Goal: Information Seeking & Learning: Find contact information

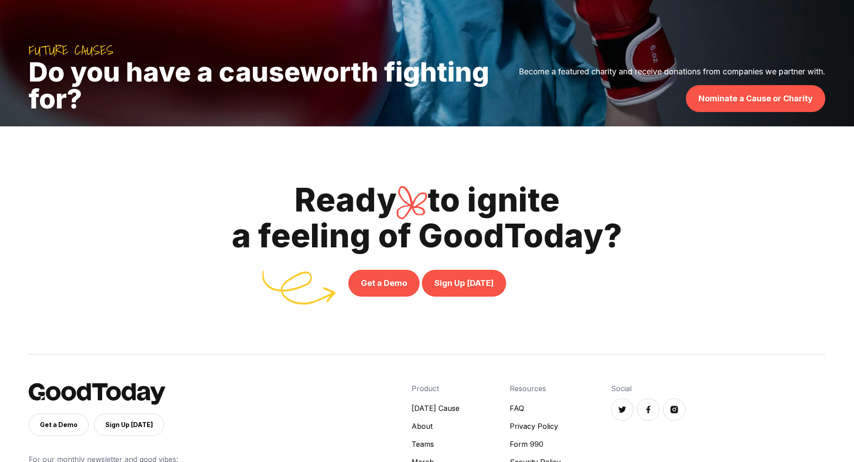
scroll to position [3289, 0]
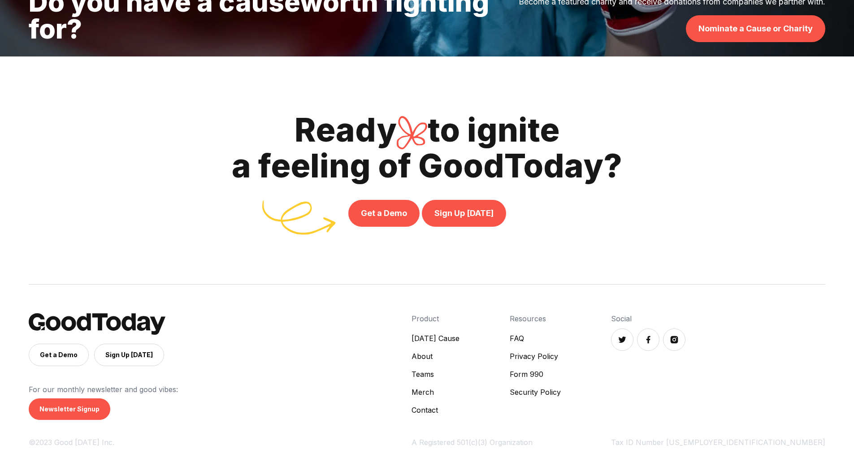
click at [561, 337] on link "FAQ" at bounding box center [535, 338] width 51 height 11
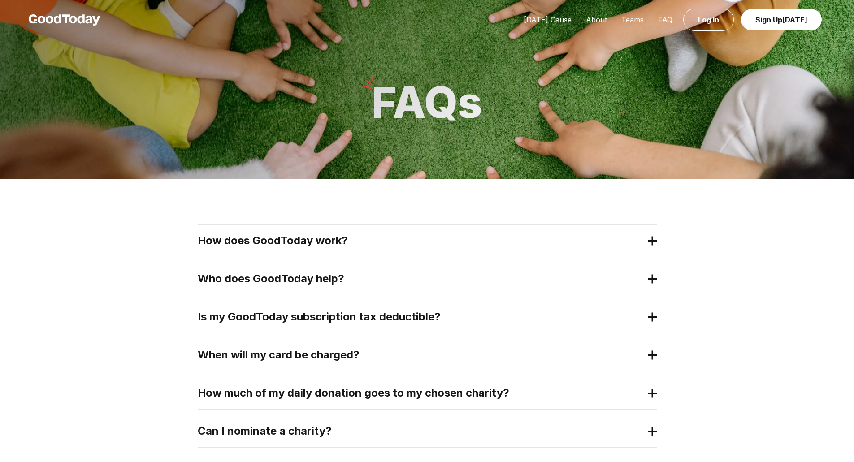
click at [653, 241] on 3 at bounding box center [652, 241] width 9 height 0
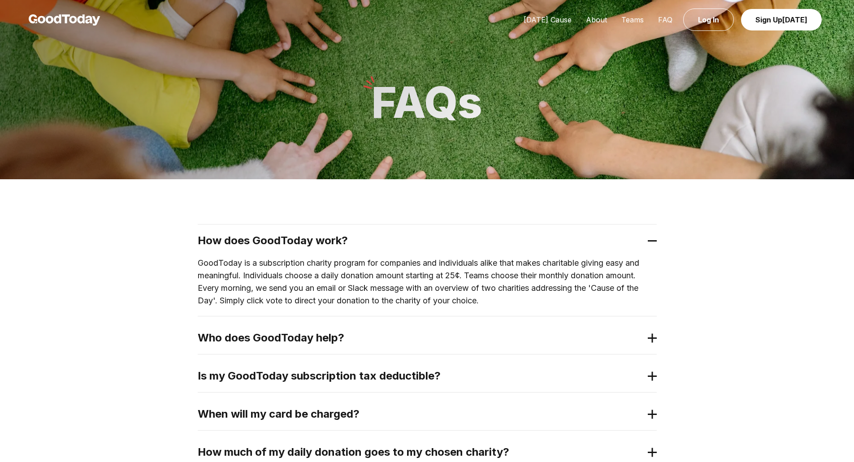
click at [654, 338] on 3 at bounding box center [652, 338] width 9 height 0
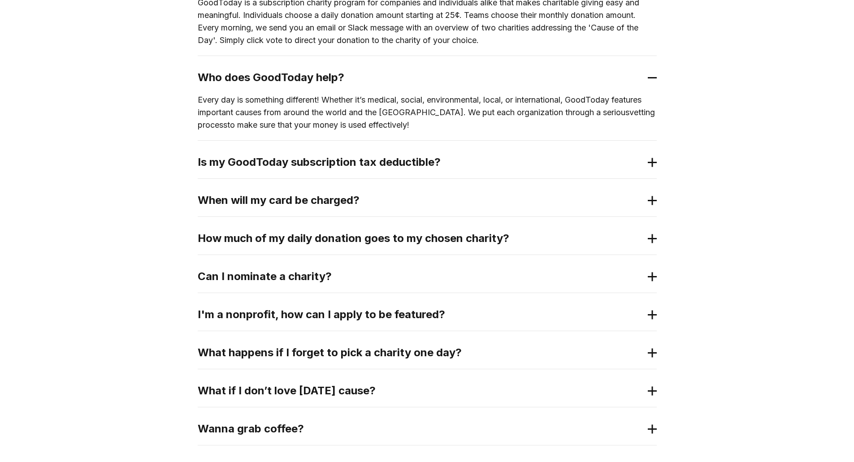
scroll to position [269, 0]
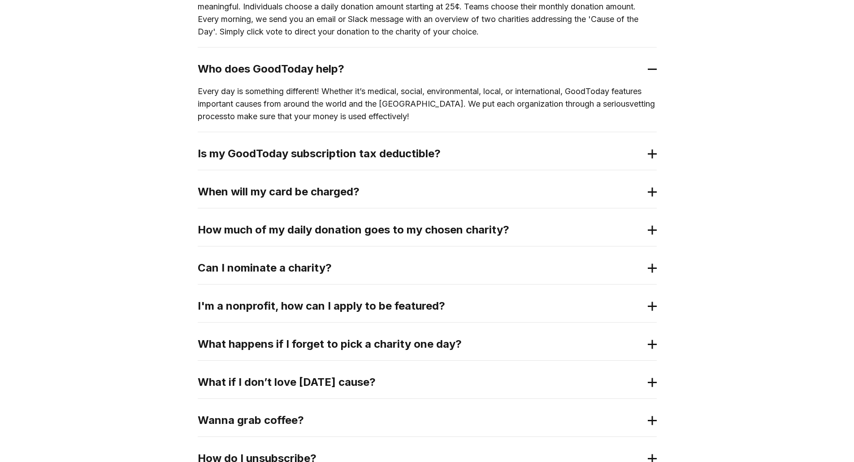
click at [651, 231] on icon at bounding box center [652, 229] width 9 height 9
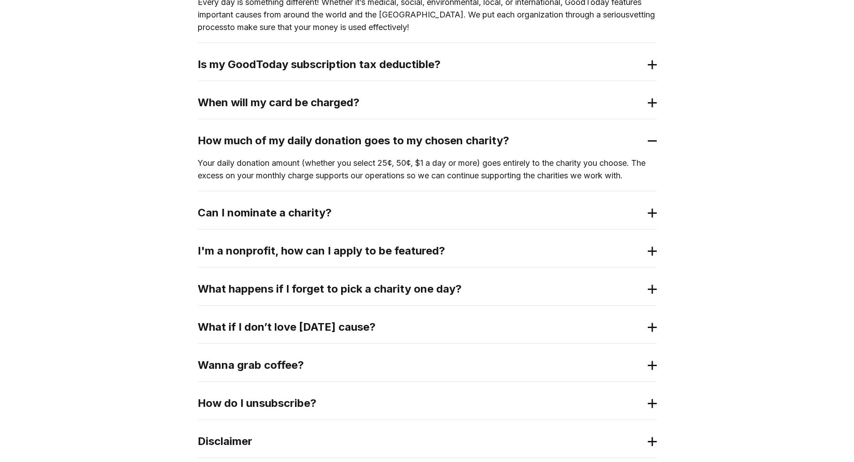
scroll to position [359, 0]
click at [656, 216] on icon at bounding box center [652, 212] width 9 height 9
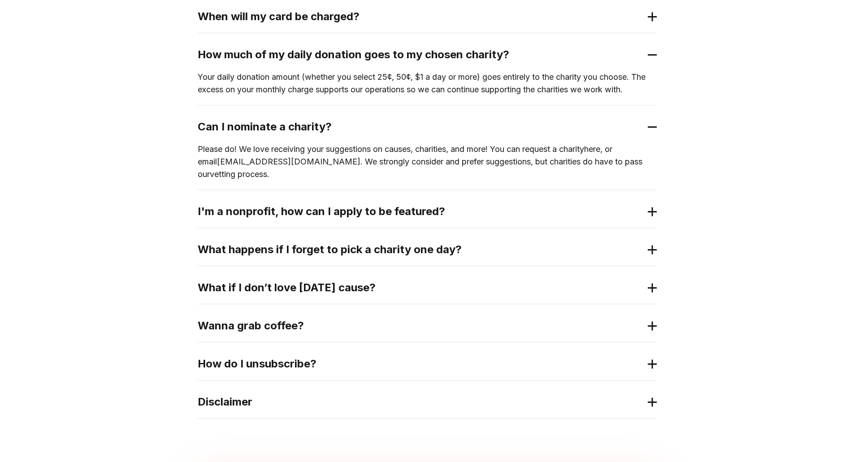
scroll to position [448, 0]
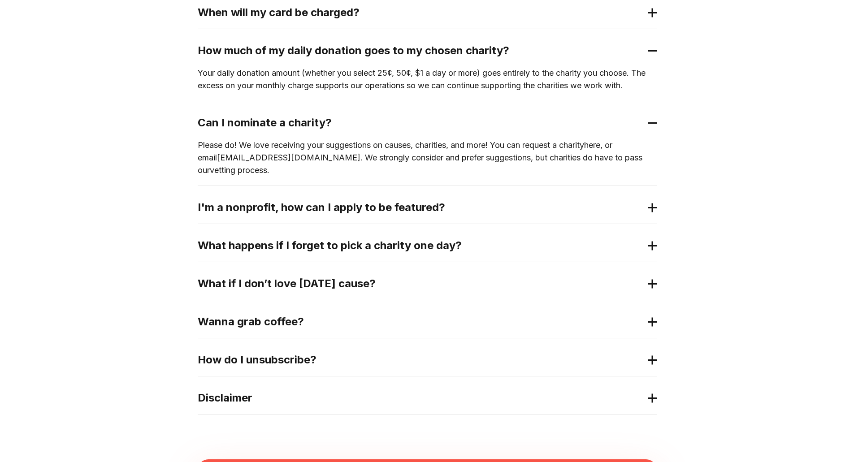
click at [653, 203] on icon at bounding box center [652, 207] width 9 height 9
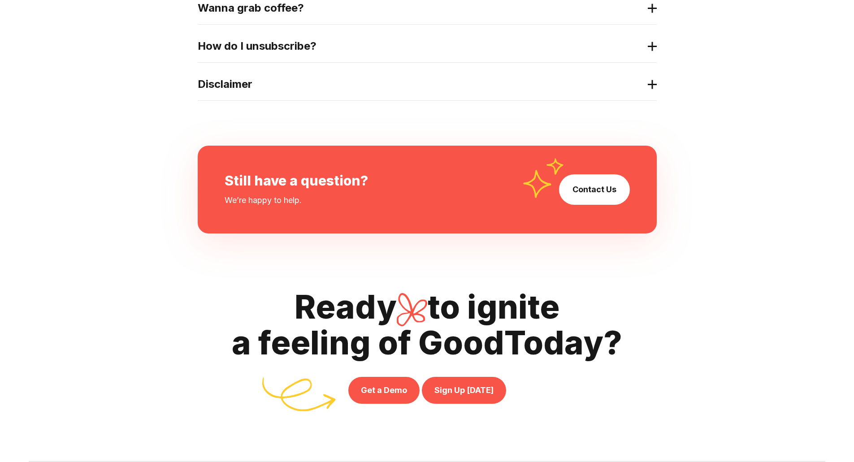
scroll to position [762, 0]
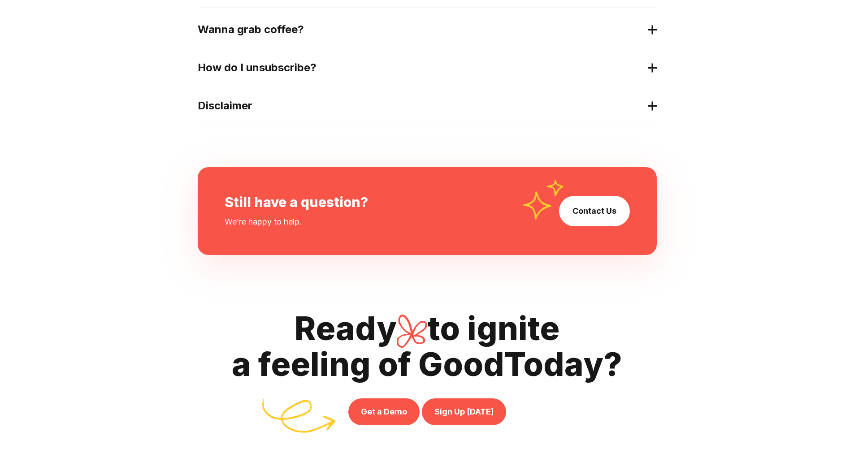
click at [598, 205] on link "Contact Us" at bounding box center [594, 211] width 44 height 13
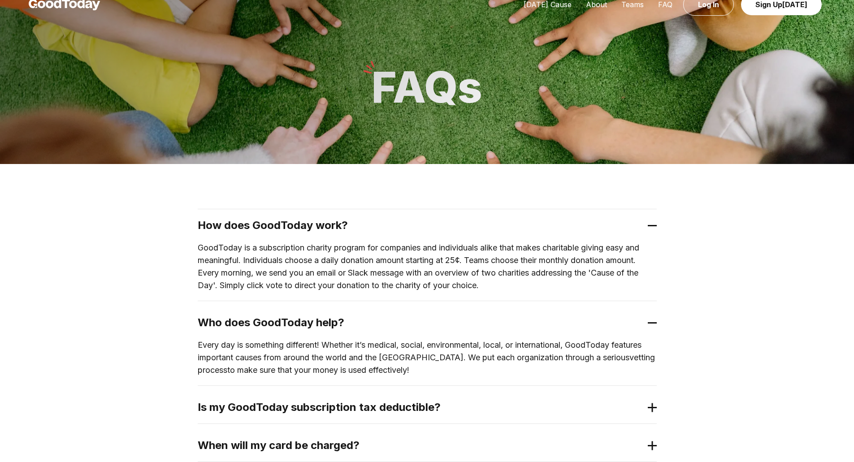
scroll to position [0, 0]
